Goal: Task Accomplishment & Management: Manage account settings

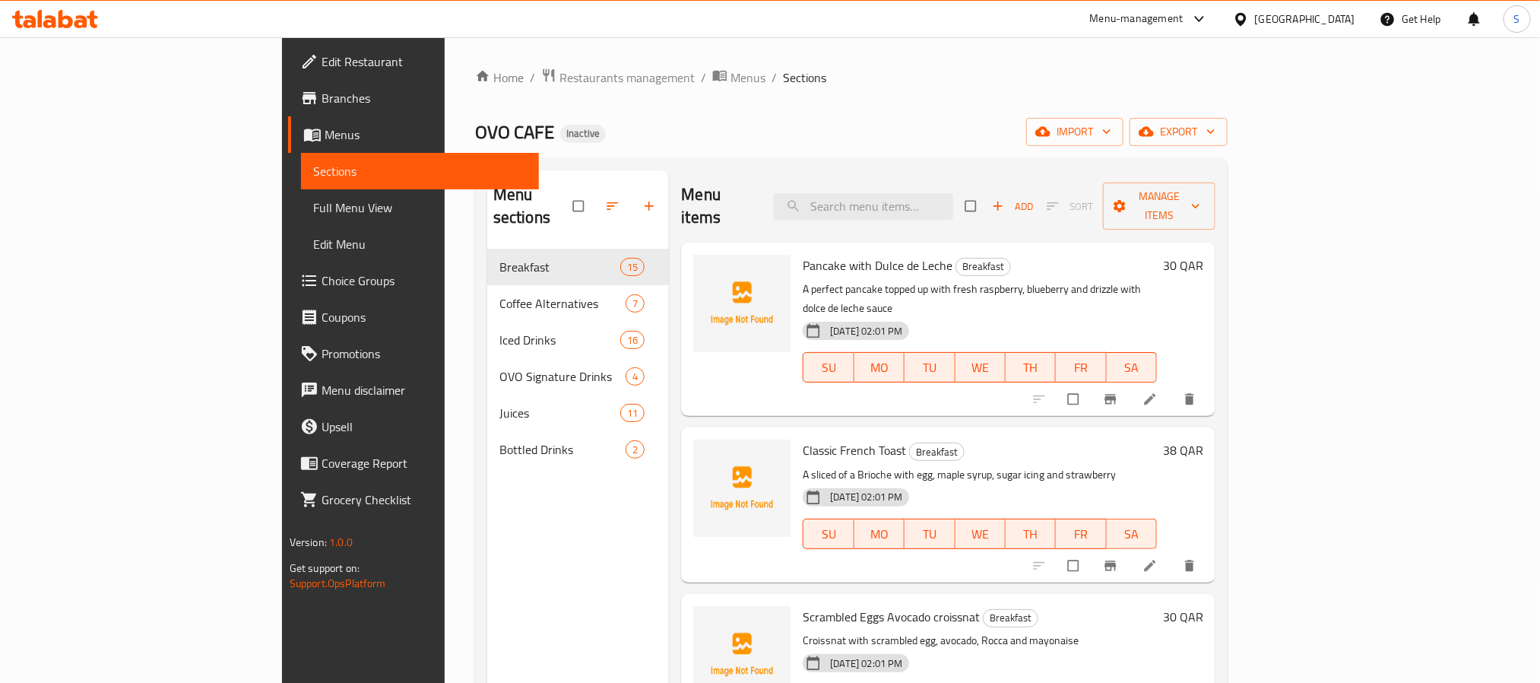
click at [36, 21] on icon at bounding box center [55, 19] width 86 height 18
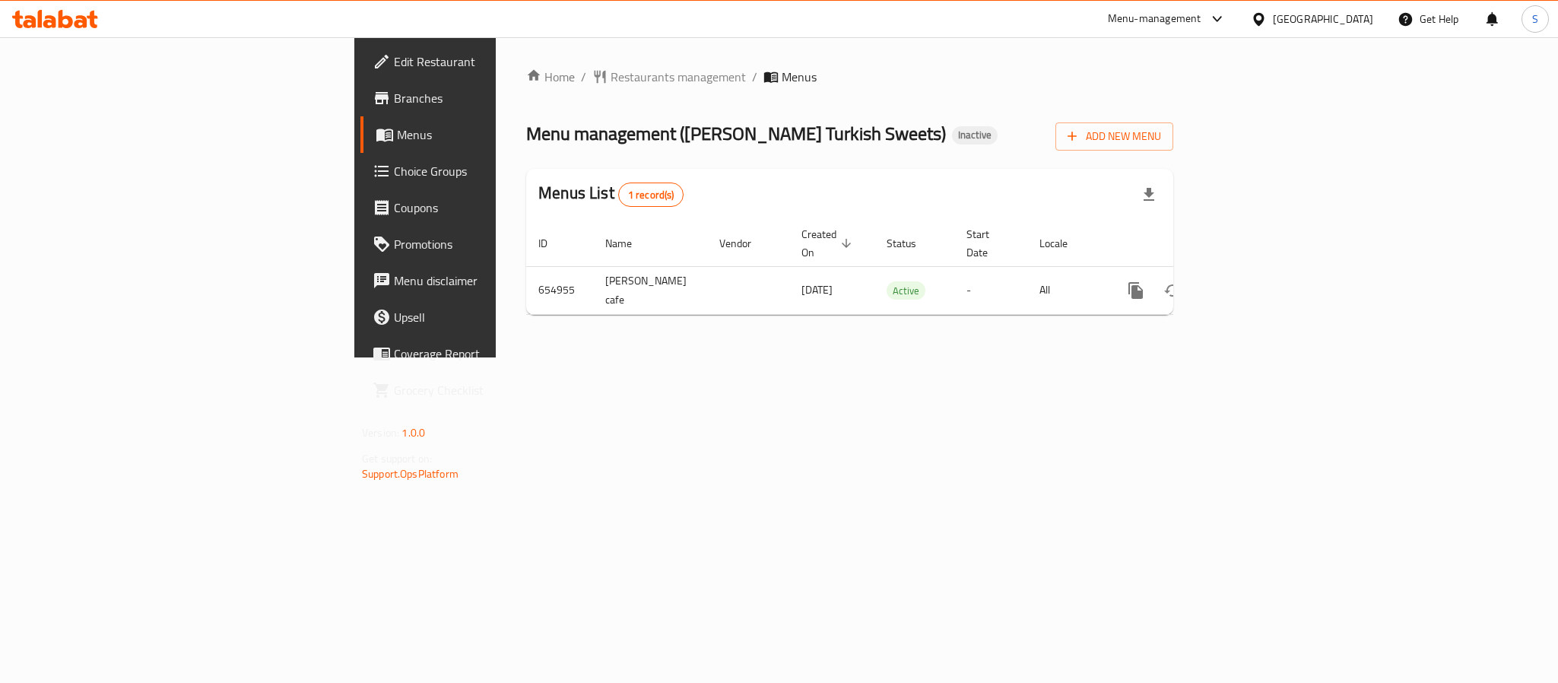
click at [509, 334] on div "Home / Restaurants management / Menus Menu management ( [PERSON_NAME] Turkish S…" at bounding box center [850, 197] width 708 height 320
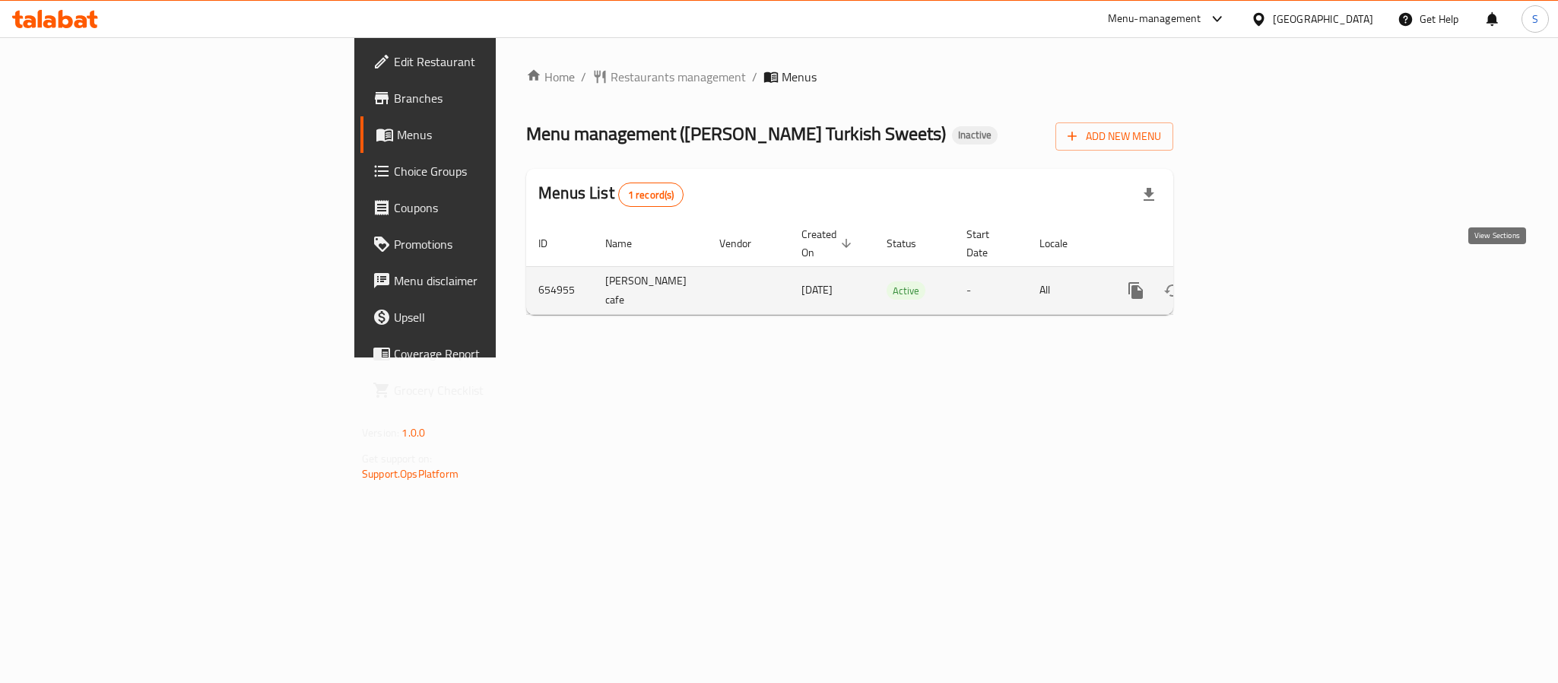
click at [1255, 281] on icon "enhanced table" at bounding box center [1245, 290] width 18 height 18
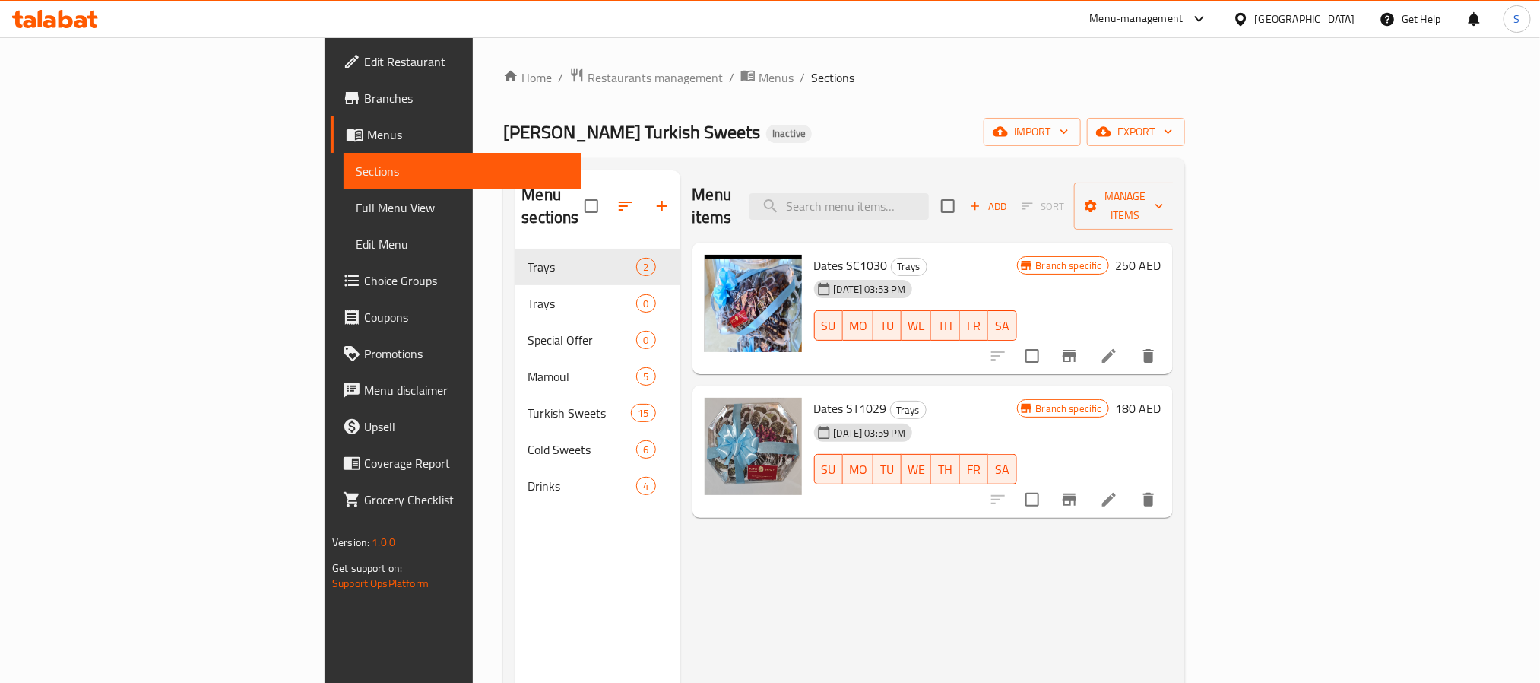
click at [759, 87] on span "Menus" at bounding box center [776, 77] width 35 height 18
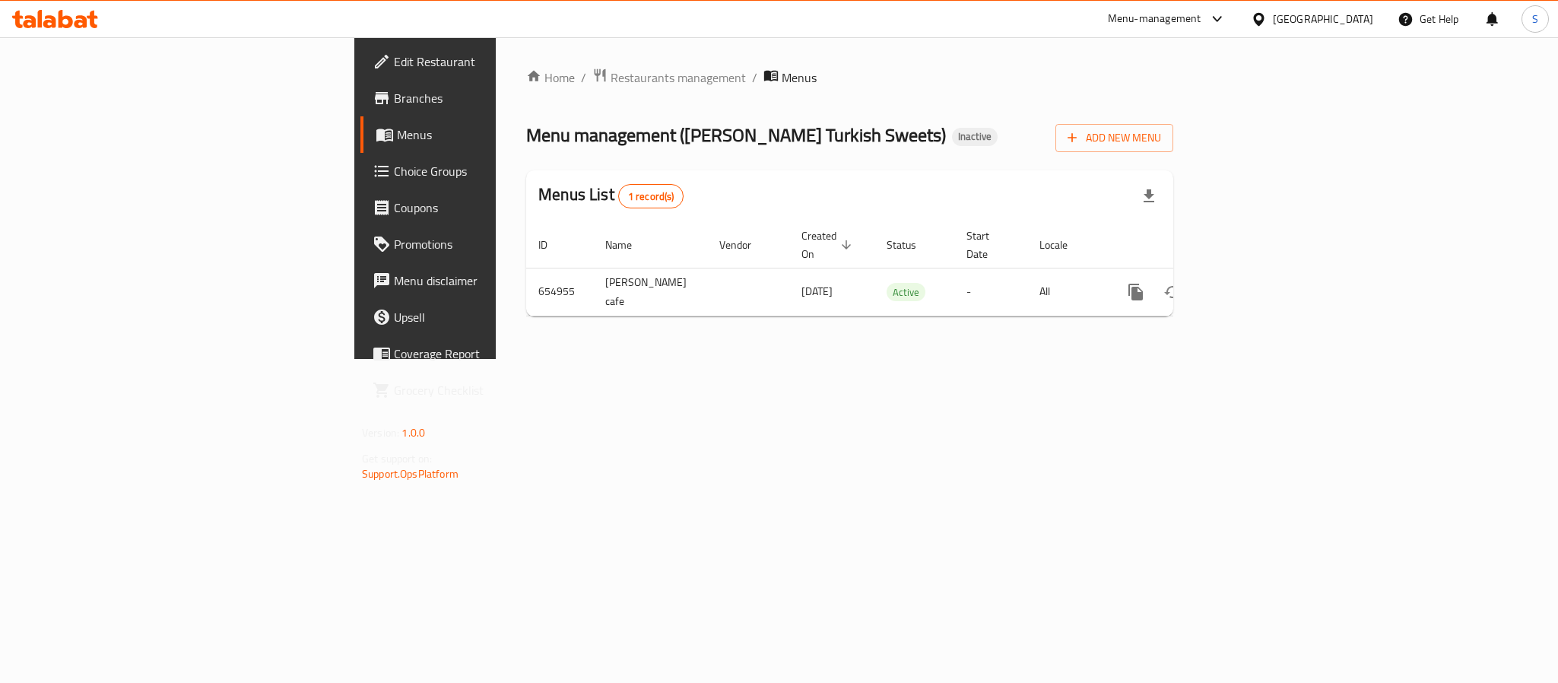
click at [874, 167] on div "Home / Restaurants management / Menus Menu management ( [PERSON_NAME] Turkish S…" at bounding box center [849, 198] width 647 height 261
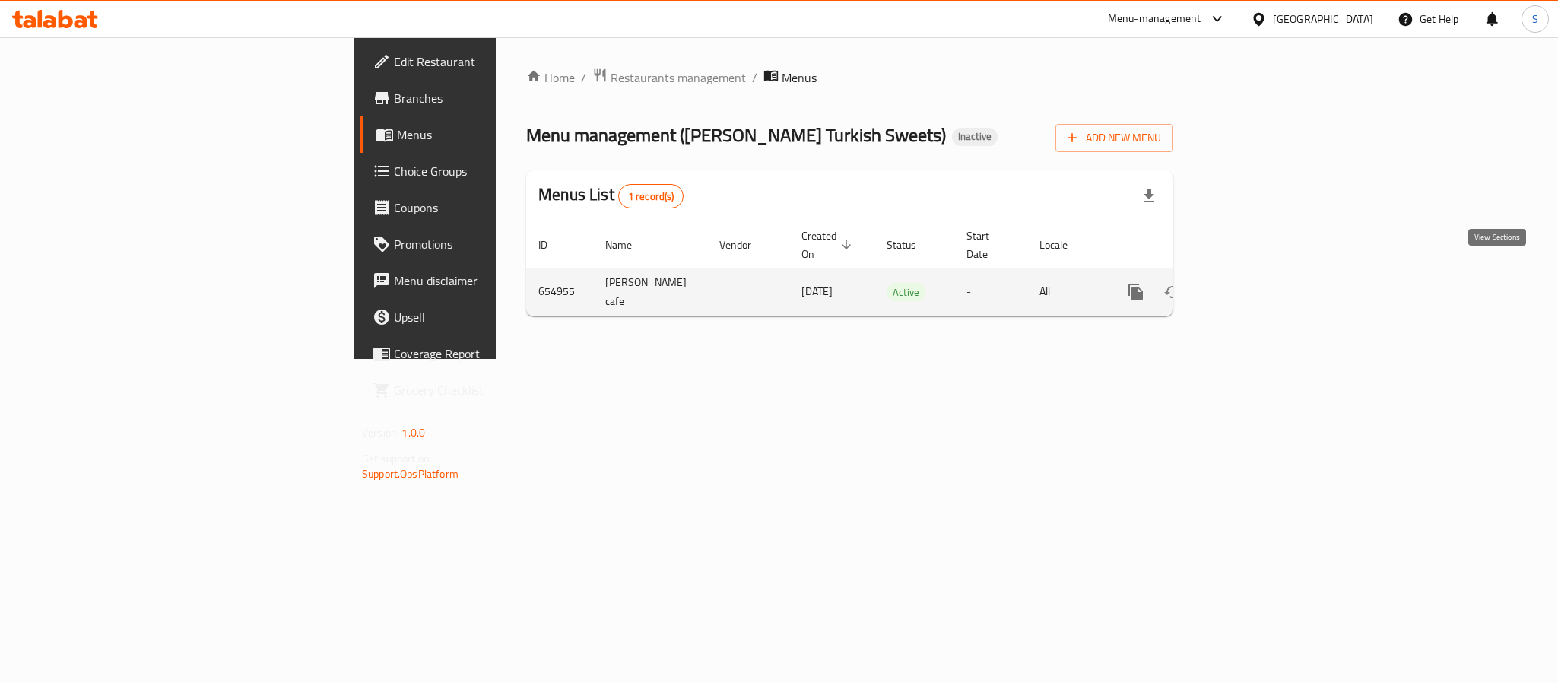
click at [1255, 283] on icon "enhanced table" at bounding box center [1245, 292] width 18 height 18
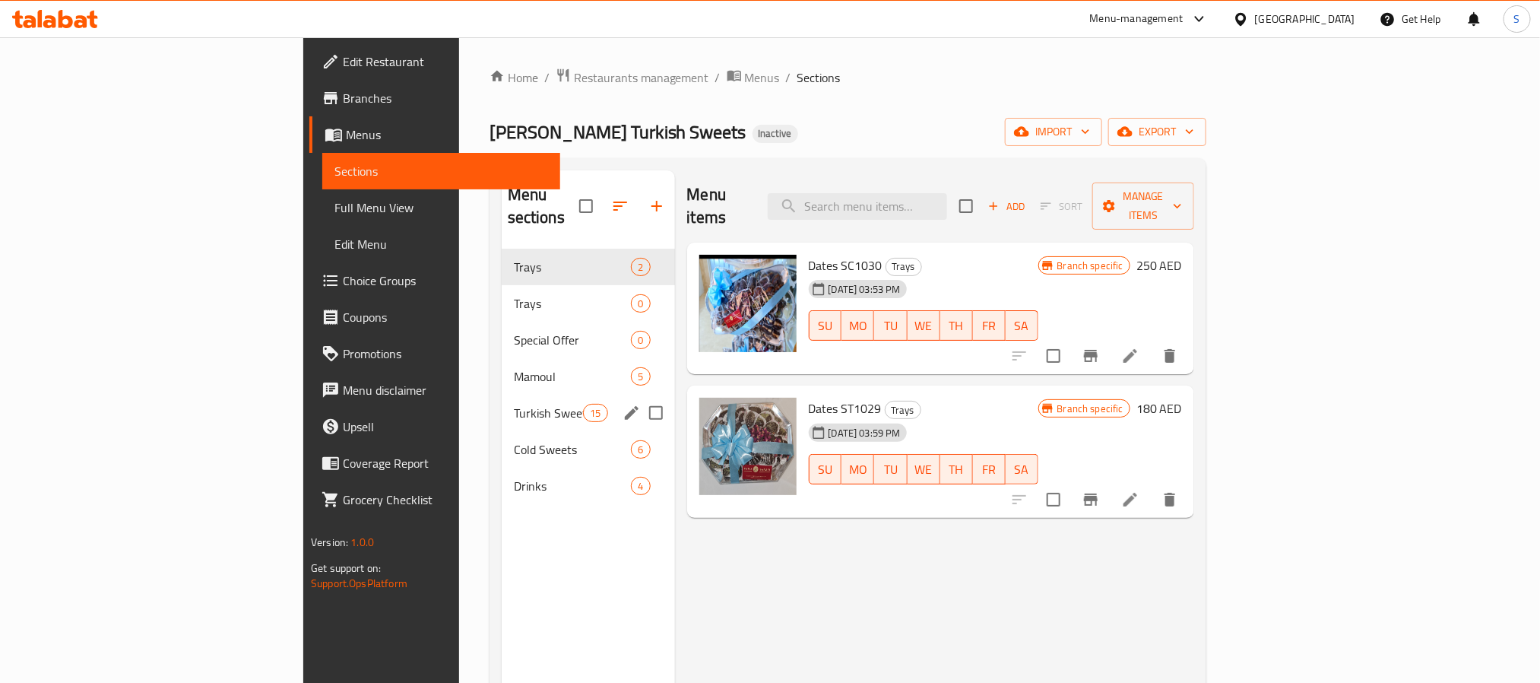
click at [502, 395] on div "Turkish Sweets 15" at bounding box center [588, 413] width 173 height 36
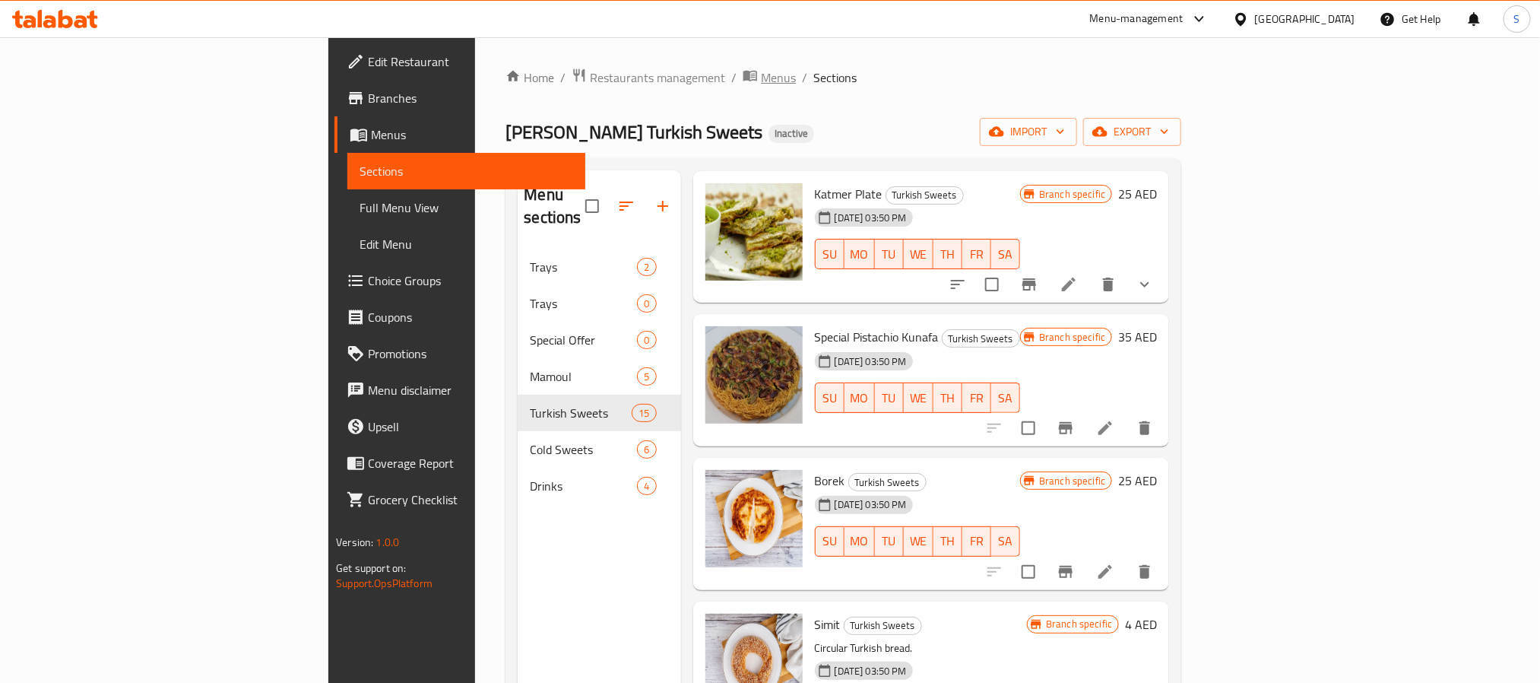
click at [761, 80] on span "Menus" at bounding box center [778, 77] width 35 height 18
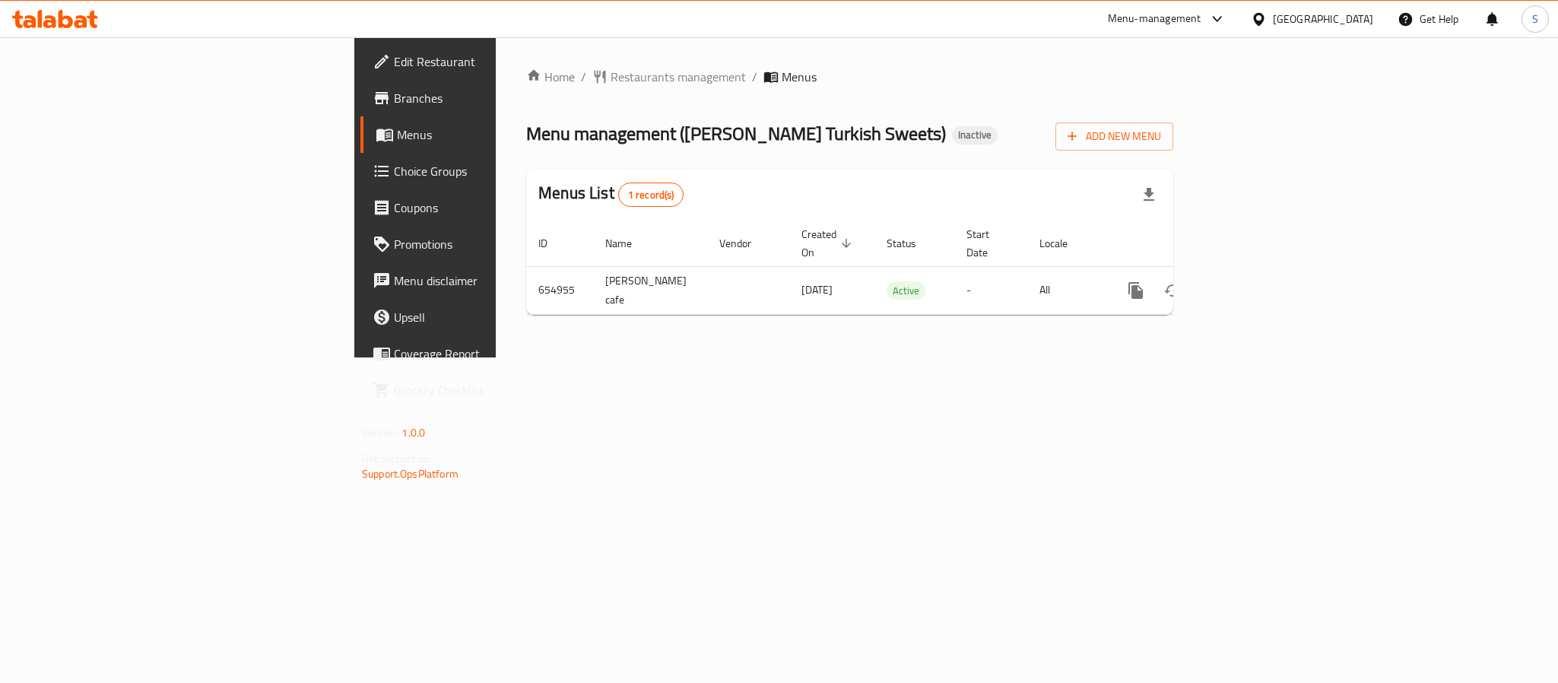
click at [41, 14] on icon at bounding box center [40, 18] width 5 height 17
